Goal: Task Accomplishment & Management: Manage account settings

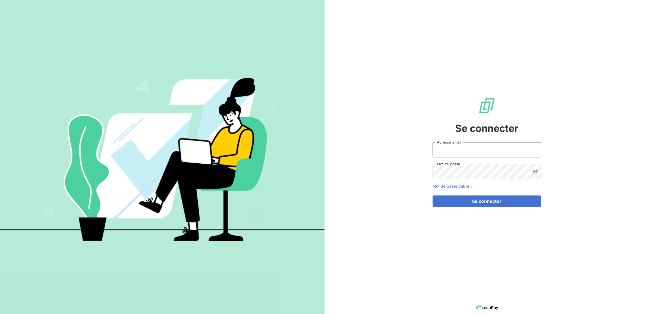
click at [450, 145] on input "Adresse email" at bounding box center [487, 149] width 109 height 15
type input "[EMAIL_ADDRESS][PERSON_NAME][DOMAIN_NAME]"
click at [433, 195] on button "Se connecter" at bounding box center [487, 200] width 109 height 11
